Goal: Navigation & Orientation: Find specific page/section

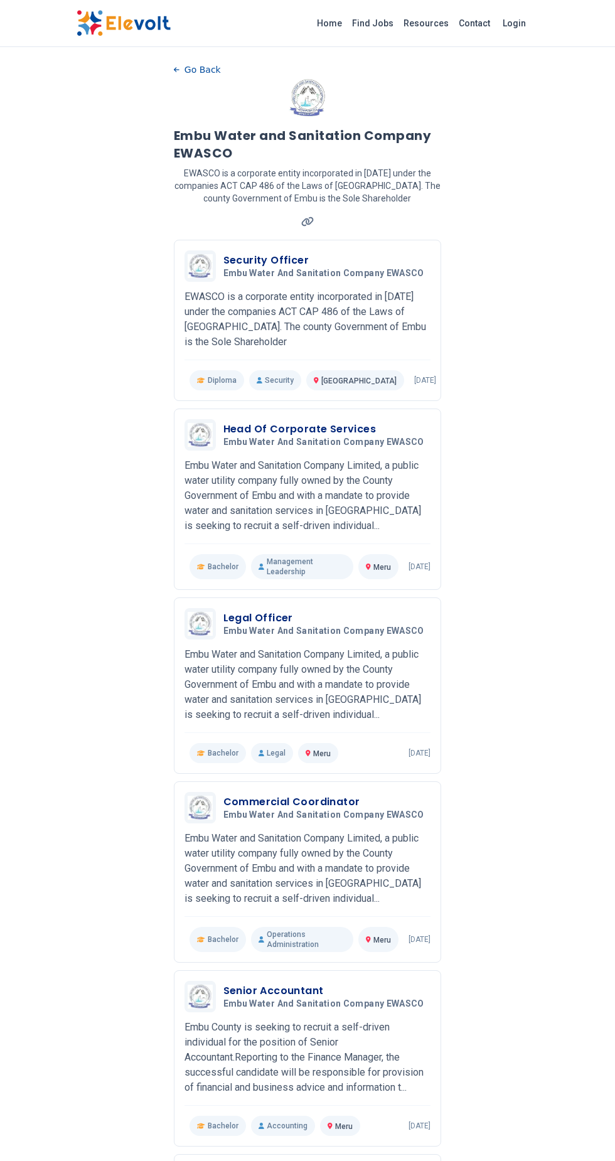
click at [388, 28] on link "Find Jobs" at bounding box center [372, 23] width 51 height 20
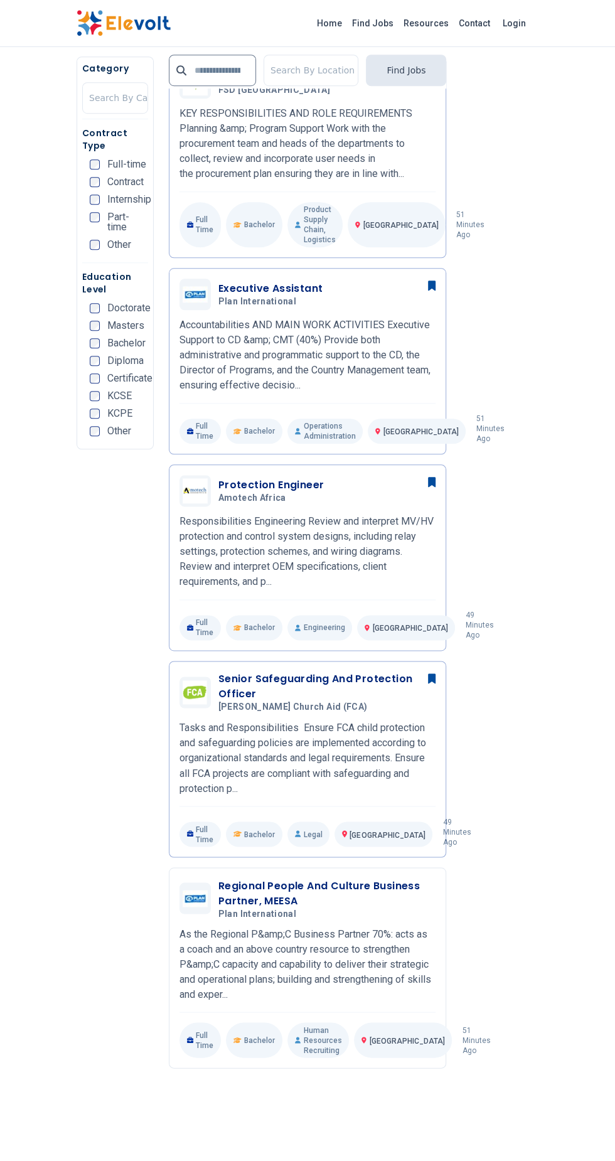
scroll to position [422, 0]
